Goal: Task Accomplishment & Management: Use online tool/utility

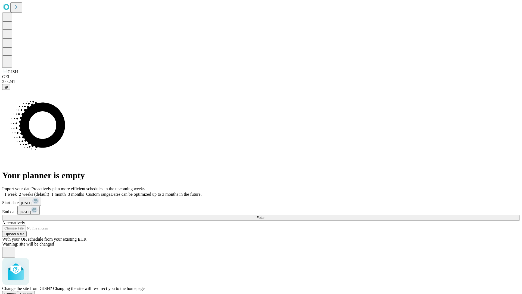
click at [33, 291] on span "Confirm" at bounding box center [26, 293] width 13 height 4
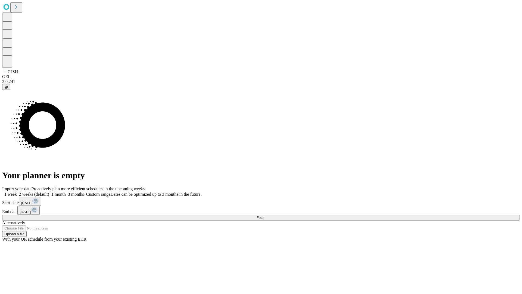
click at [49, 192] on label "2 weeks (default)" at bounding box center [33, 194] width 32 height 5
click at [265, 215] on span "Fetch" at bounding box center [260, 217] width 9 height 4
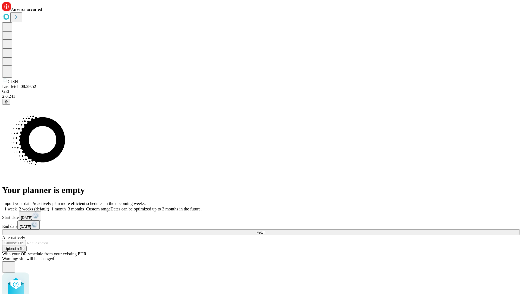
click at [49, 206] on label "2 weeks (default)" at bounding box center [33, 208] width 32 height 5
click at [265, 230] on span "Fetch" at bounding box center [260, 232] width 9 height 4
click at [49, 206] on label "2 weeks (default)" at bounding box center [33, 208] width 32 height 5
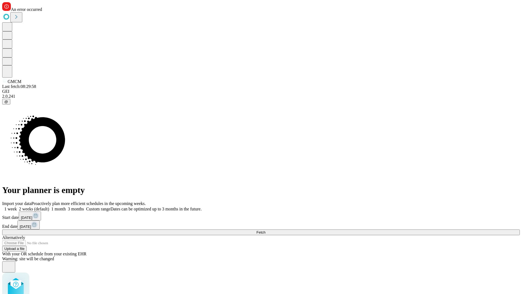
click at [265, 230] on span "Fetch" at bounding box center [260, 232] width 9 height 4
click at [49, 206] on label "2 weeks (default)" at bounding box center [33, 208] width 32 height 5
click at [265, 230] on span "Fetch" at bounding box center [260, 232] width 9 height 4
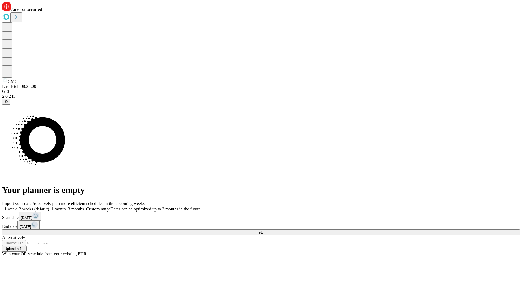
click at [49, 206] on label "2 weeks (default)" at bounding box center [33, 208] width 32 height 5
click at [265, 230] on span "Fetch" at bounding box center [260, 232] width 9 height 4
click at [49, 206] on label "2 weeks (default)" at bounding box center [33, 208] width 32 height 5
click at [265, 230] on span "Fetch" at bounding box center [260, 232] width 9 height 4
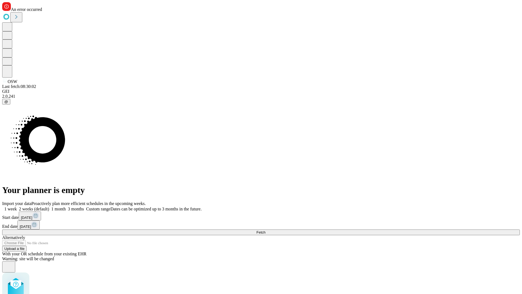
click at [49, 206] on label "2 weeks (default)" at bounding box center [33, 208] width 32 height 5
click at [265, 230] on span "Fetch" at bounding box center [260, 232] width 9 height 4
click at [49, 206] on label "2 weeks (default)" at bounding box center [33, 208] width 32 height 5
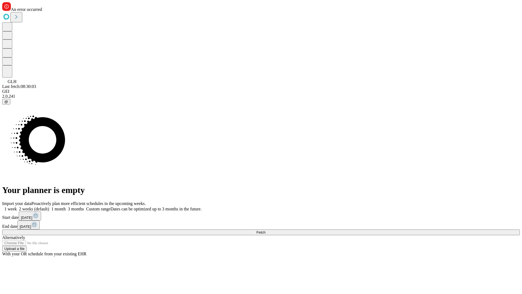
click at [265, 230] on span "Fetch" at bounding box center [260, 232] width 9 height 4
click at [49, 206] on label "2 weeks (default)" at bounding box center [33, 208] width 32 height 5
click at [265, 230] on span "Fetch" at bounding box center [260, 232] width 9 height 4
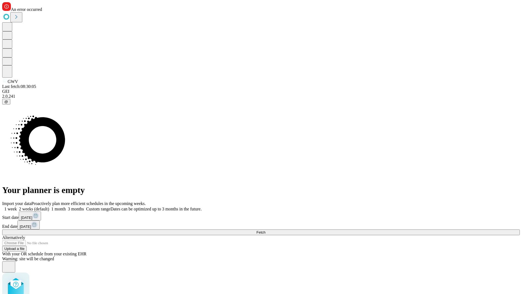
click at [49, 206] on label "2 weeks (default)" at bounding box center [33, 208] width 32 height 5
click at [265, 230] on span "Fetch" at bounding box center [260, 232] width 9 height 4
click at [49, 206] on label "2 weeks (default)" at bounding box center [33, 208] width 32 height 5
click at [265, 230] on span "Fetch" at bounding box center [260, 232] width 9 height 4
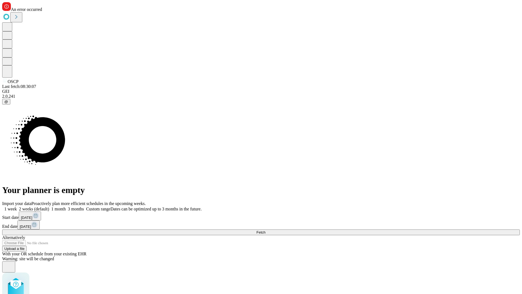
click at [49, 206] on label "2 weeks (default)" at bounding box center [33, 208] width 32 height 5
click at [265, 230] on span "Fetch" at bounding box center [260, 232] width 9 height 4
